Goal: Find specific page/section

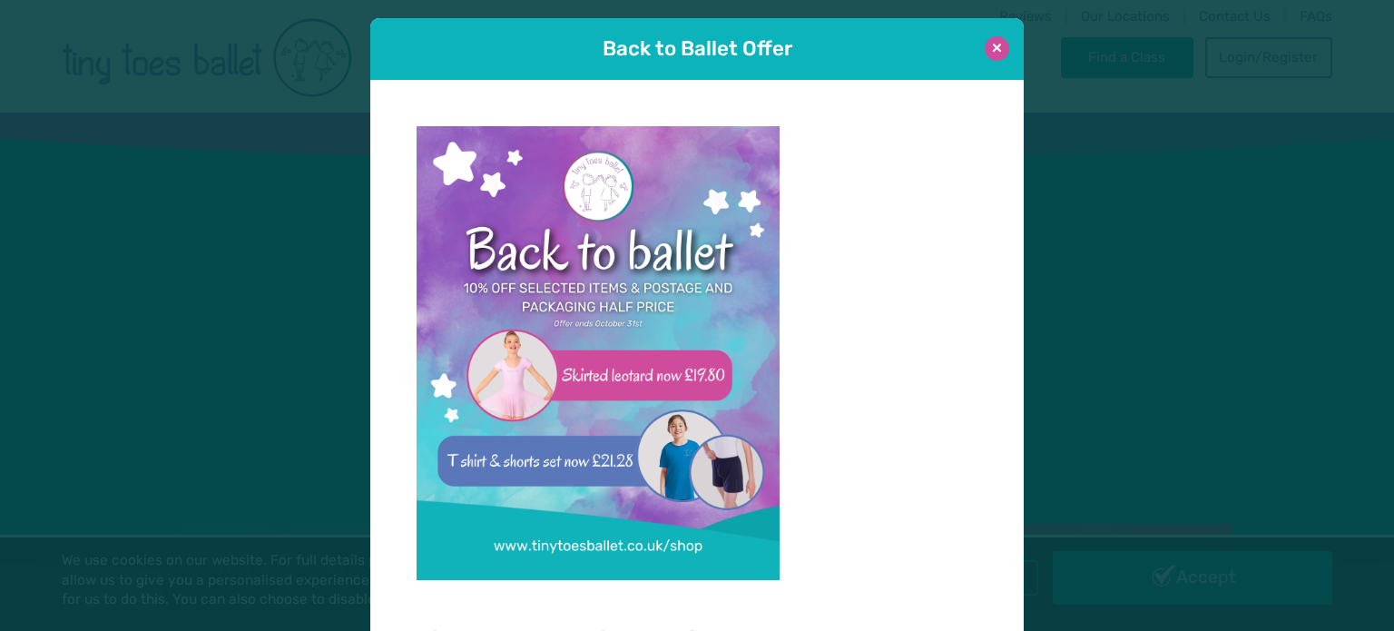
scroll to position [18, 0]
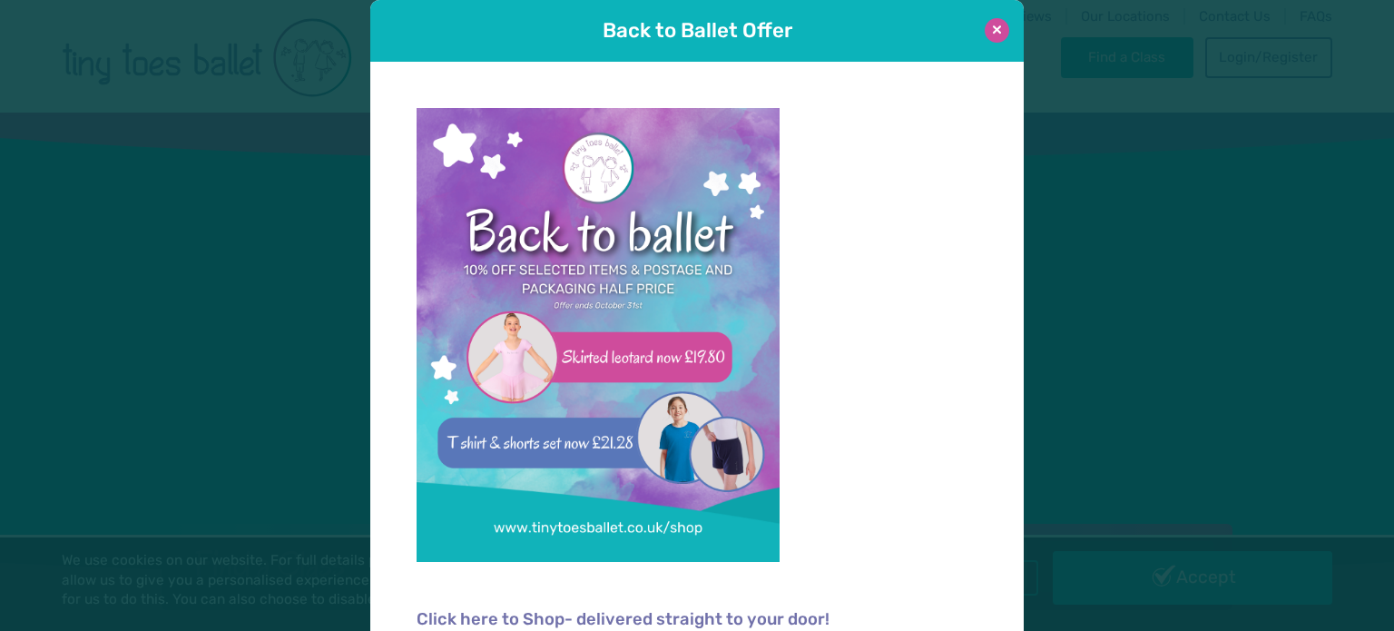
click at [990, 32] on button at bounding box center [997, 30] width 25 height 25
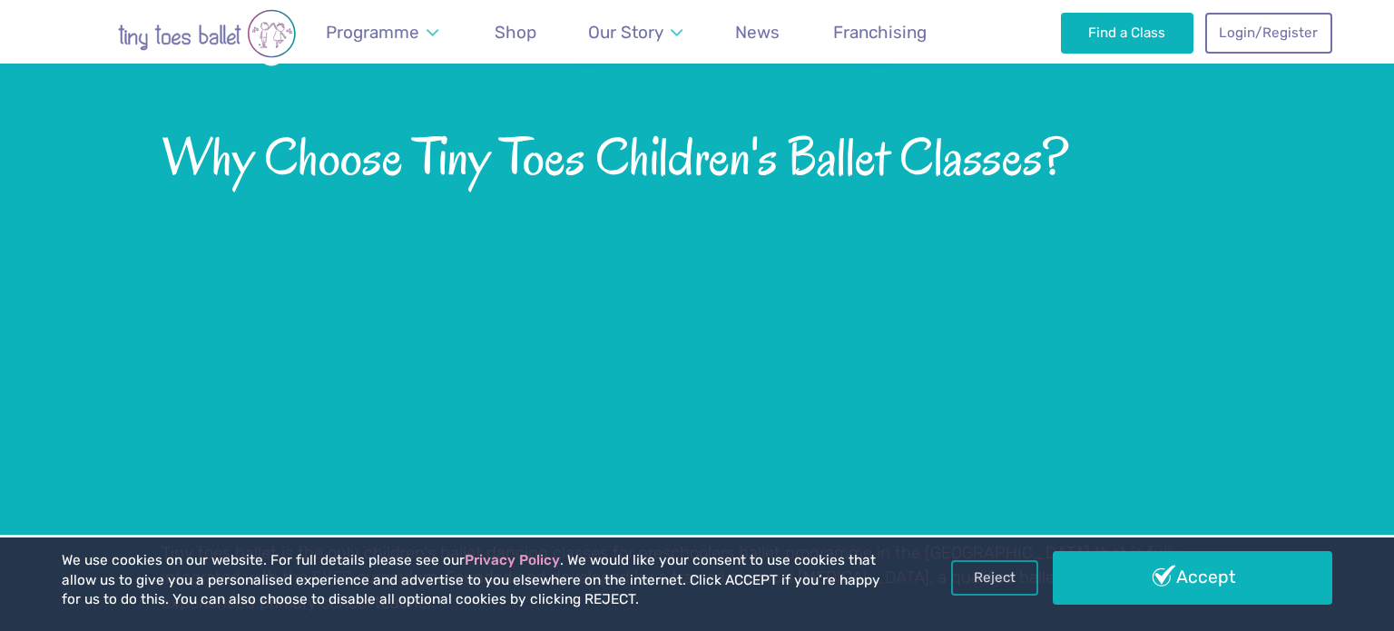
scroll to position [1329, 0]
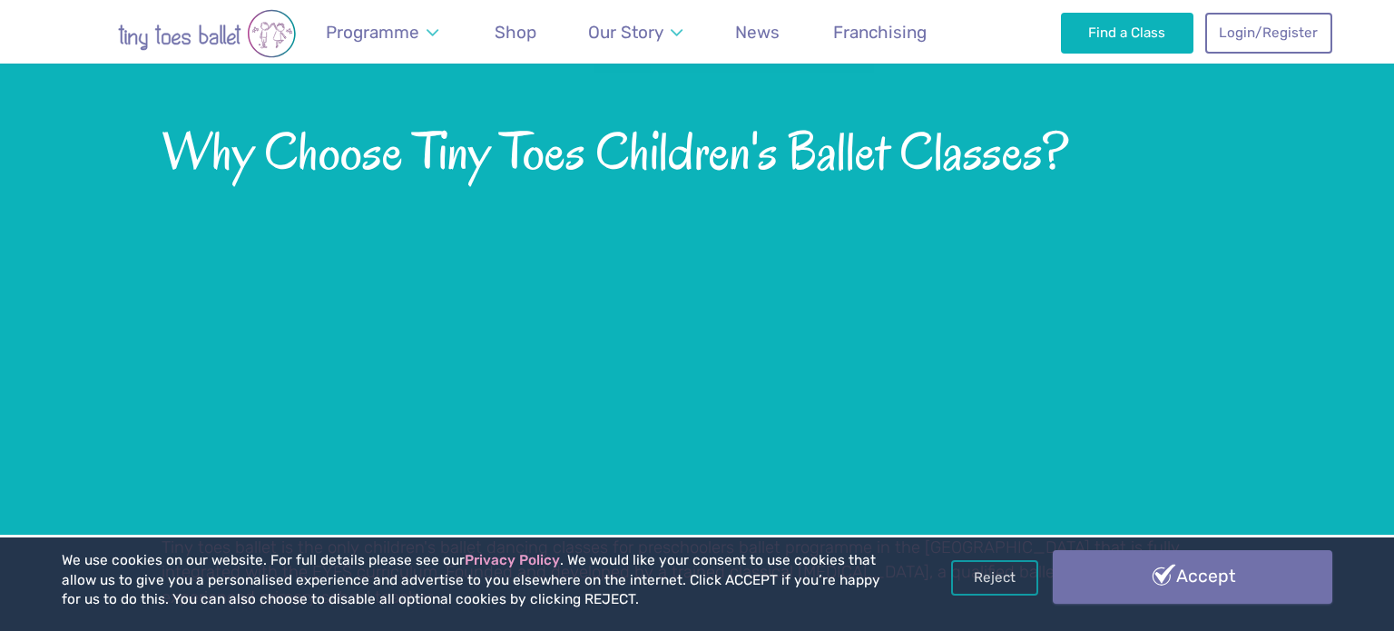
click at [1201, 563] on link "Accept" at bounding box center [1193, 576] width 280 height 53
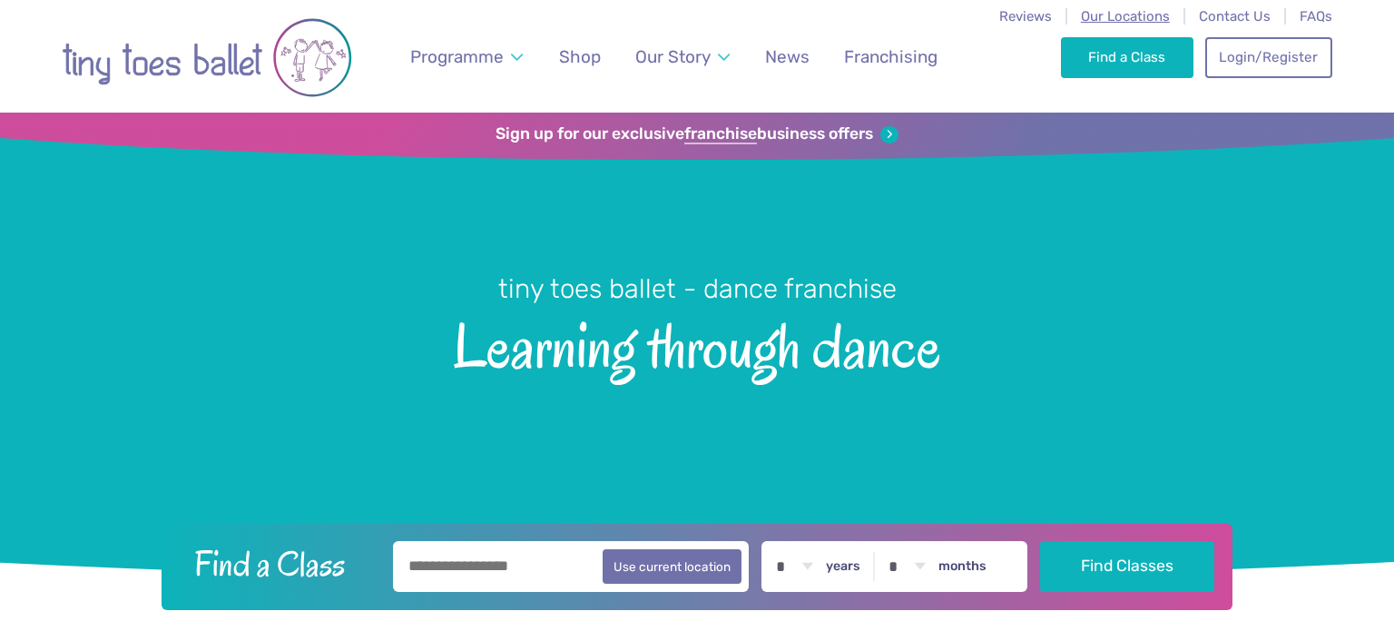
click at [1127, 23] on span "Our Locations" at bounding box center [1125, 16] width 89 height 16
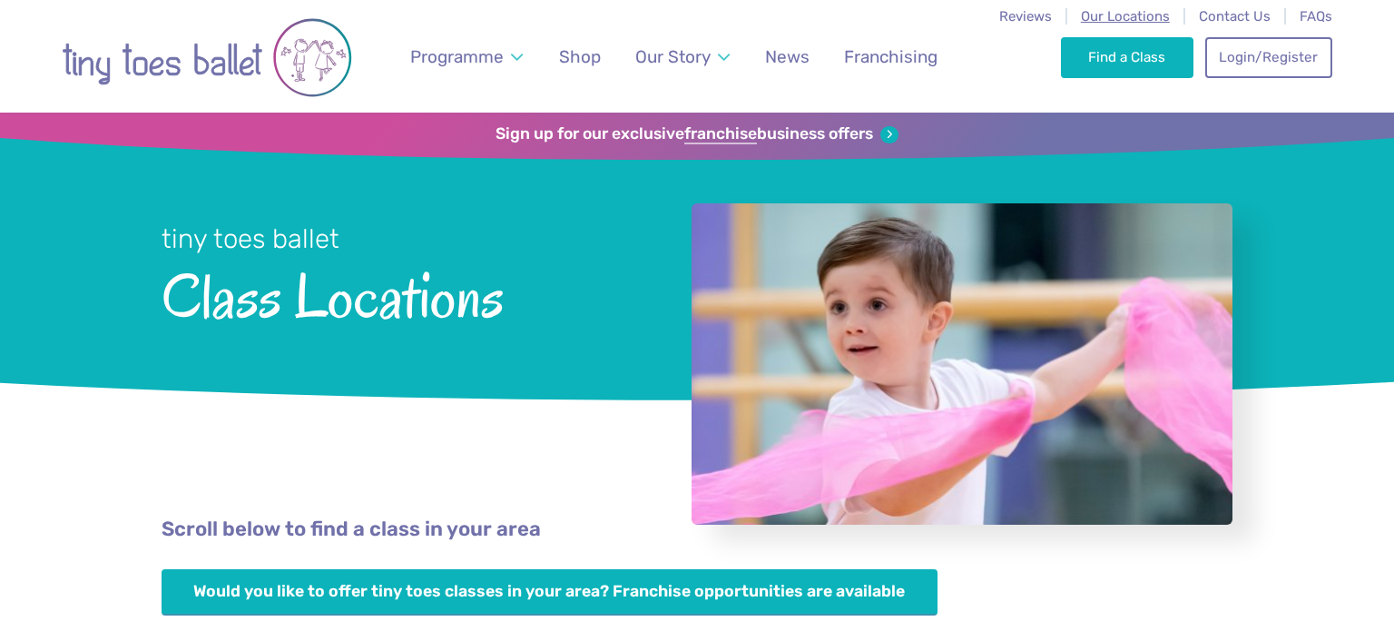
click at [1128, 19] on span "Our Locations" at bounding box center [1125, 16] width 89 height 16
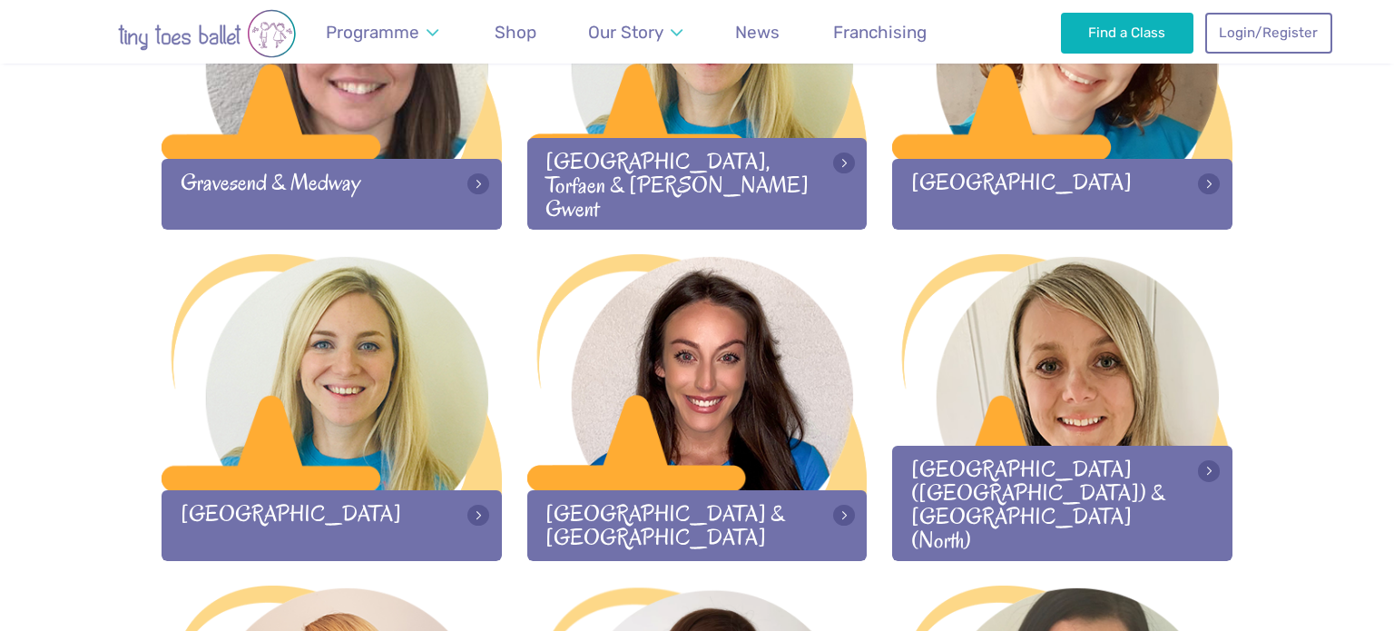
scroll to position [1732, 0]
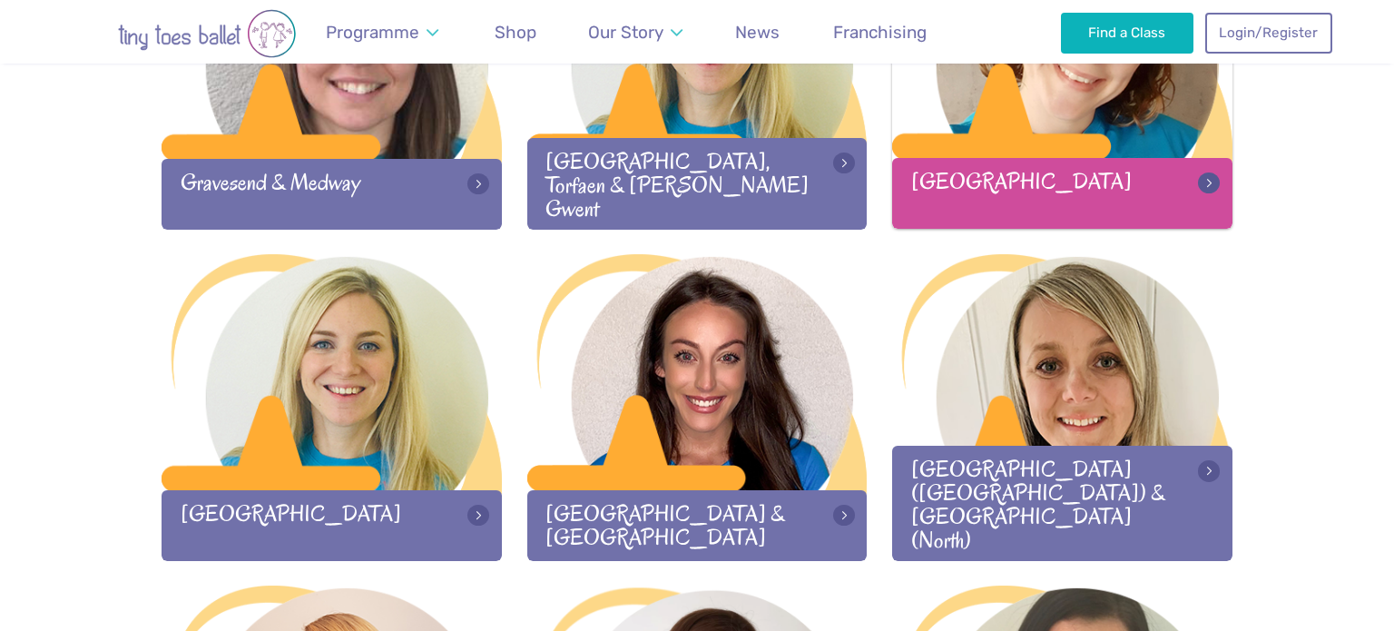
click at [998, 131] on div at bounding box center [1062, 42] width 340 height 240
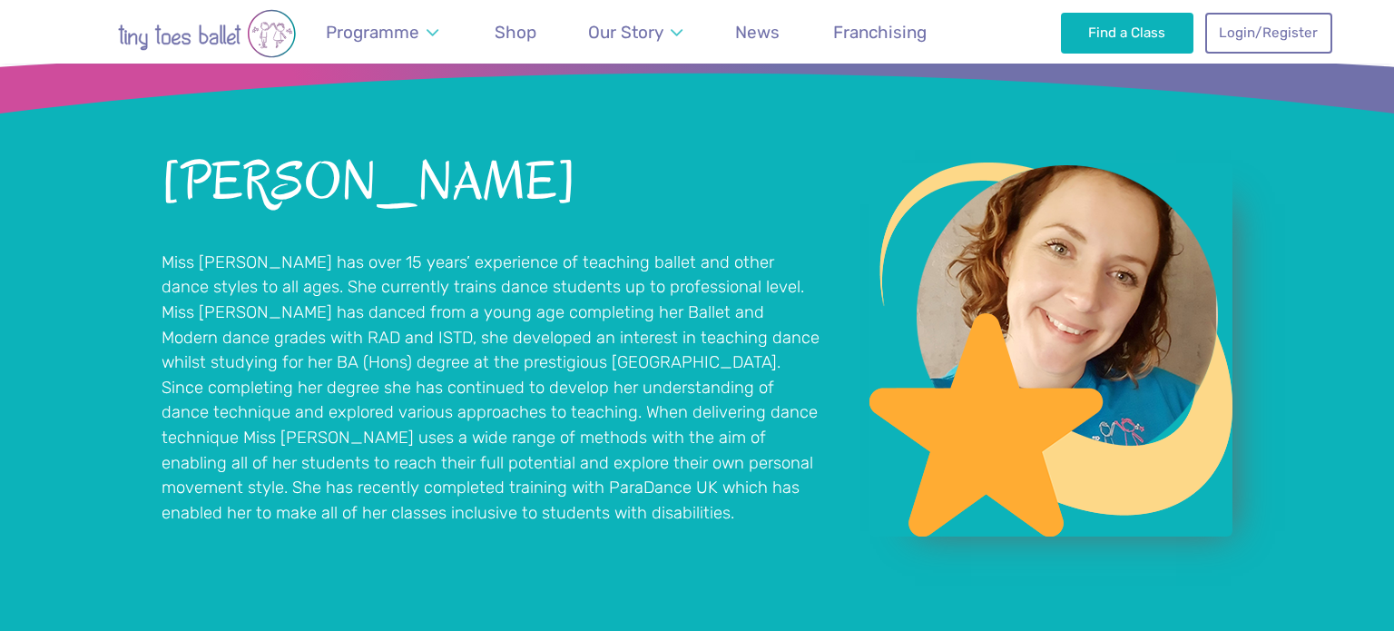
scroll to position [1287, 0]
